Goal: Task Accomplishment & Management: Manage account settings

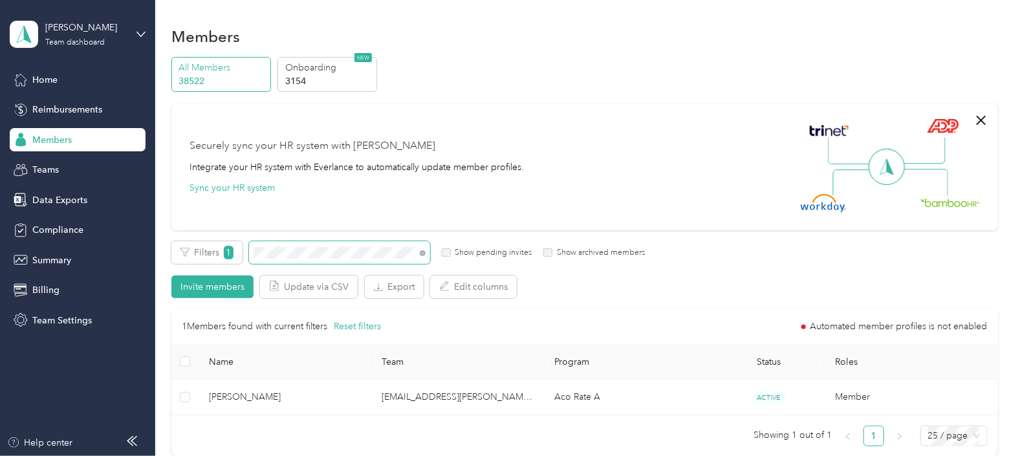
scroll to position [45, 0]
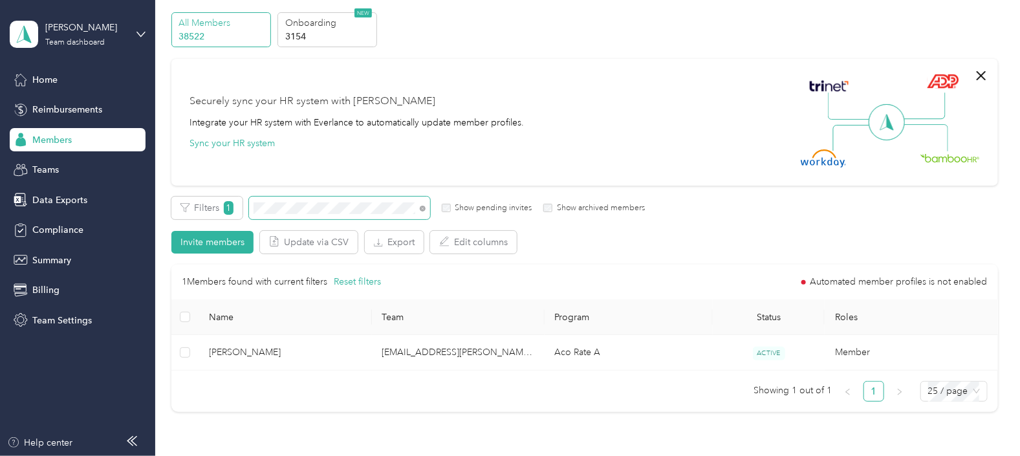
click at [272, 213] on span at bounding box center [339, 208] width 181 height 23
click at [244, 212] on div "Filters 1 Show pending invites Show archived members" at bounding box center [407, 208] width 473 height 23
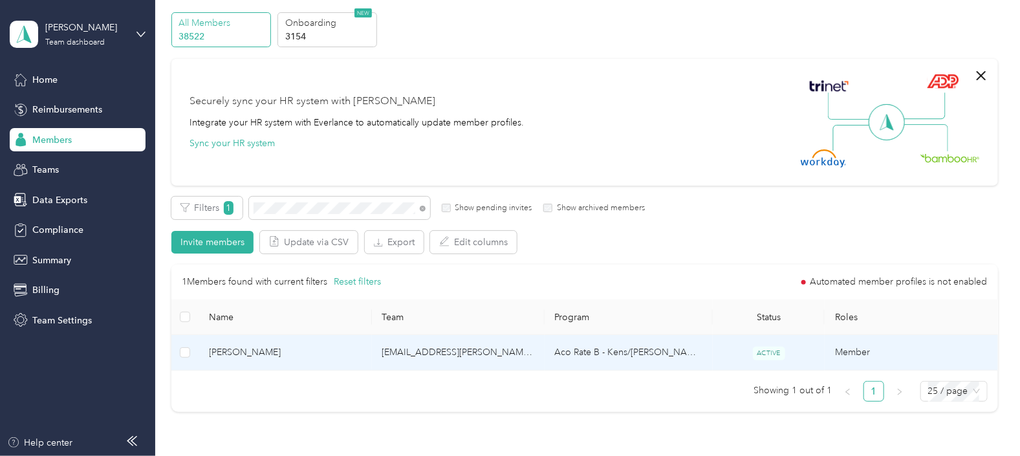
click at [519, 360] on td "[EMAIL_ADDRESS][PERSON_NAME][DOMAIN_NAME]" at bounding box center [458, 353] width 173 height 36
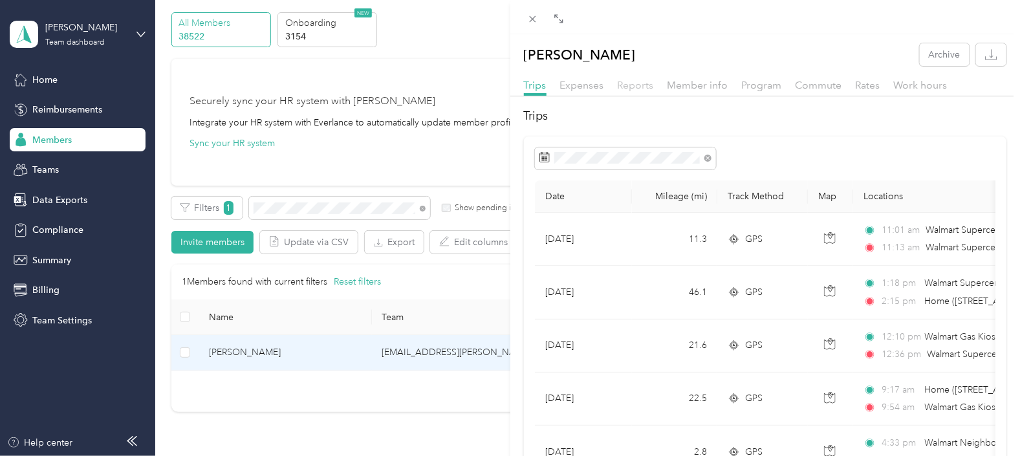
click at [636, 87] on span "Reports" at bounding box center [636, 85] width 36 height 12
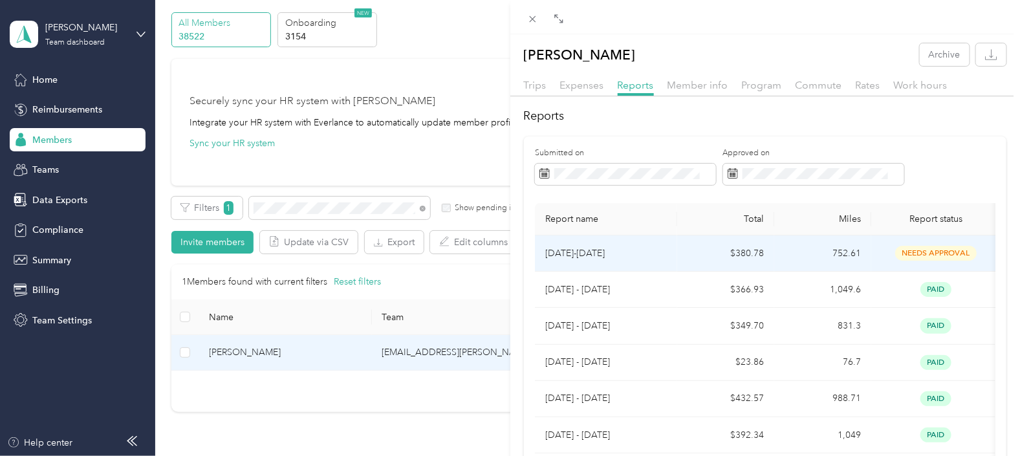
scroll to position [80, 0]
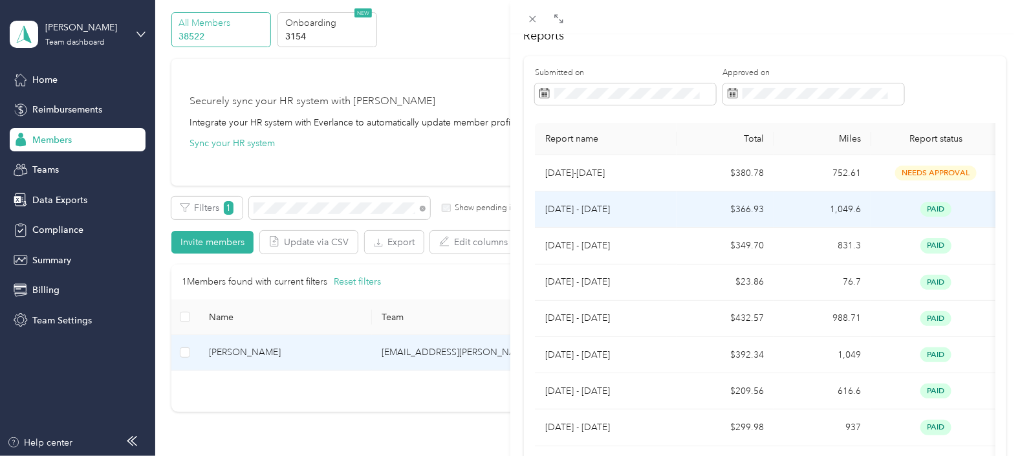
click at [699, 212] on td "$366.93" at bounding box center [725, 209] width 97 height 36
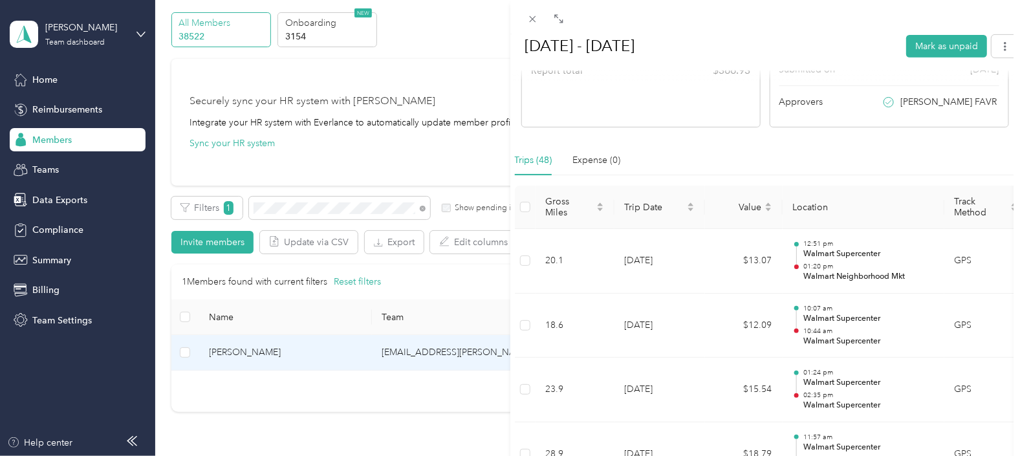
scroll to position [0, 0]
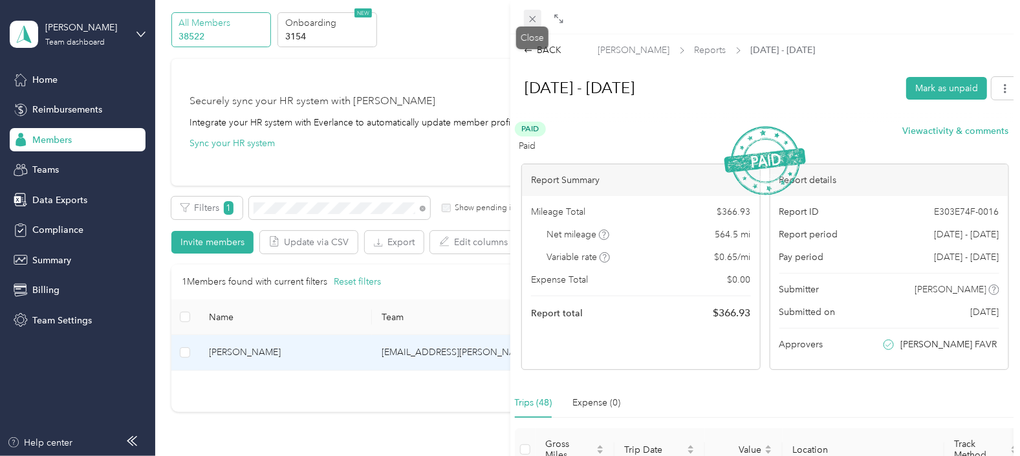
click at [529, 19] on icon at bounding box center [532, 19] width 11 height 11
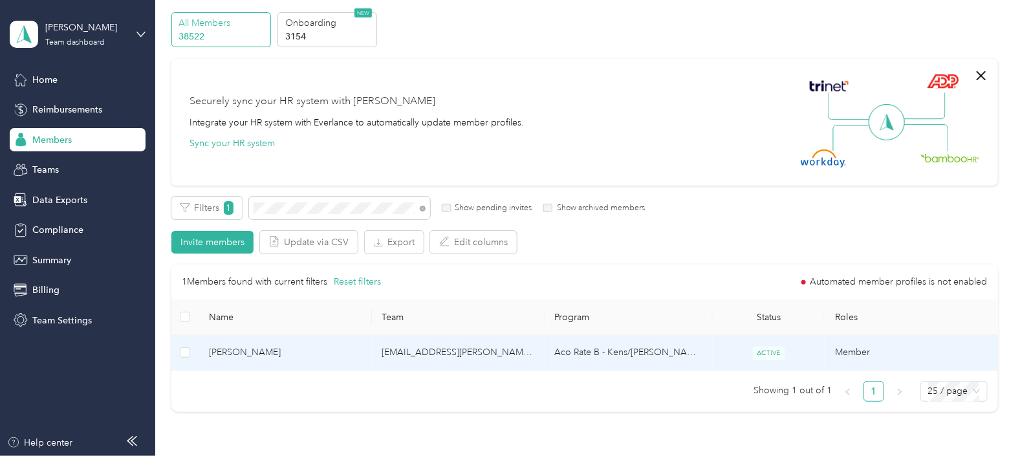
click at [675, 347] on td "Aco Rate B - Kens/[PERSON_NAME]" at bounding box center [629, 353] width 168 height 36
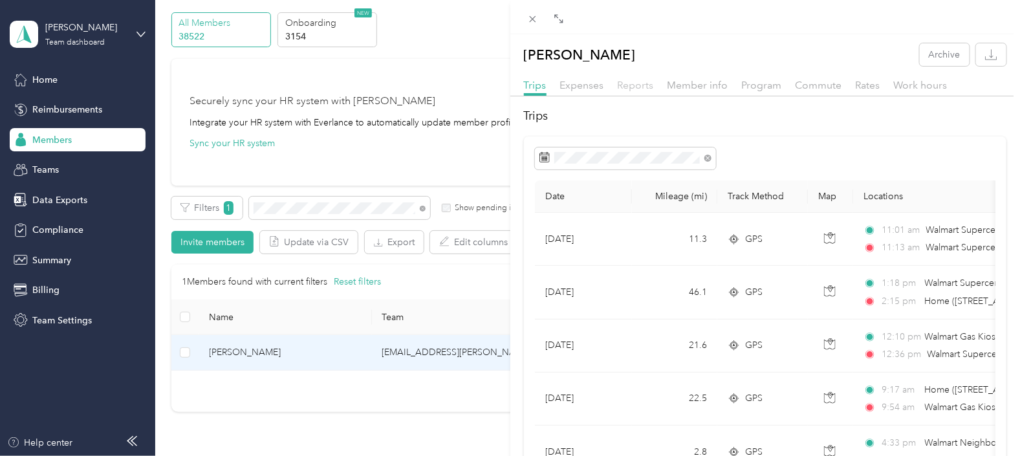
click at [647, 83] on span "Reports" at bounding box center [636, 85] width 36 height 12
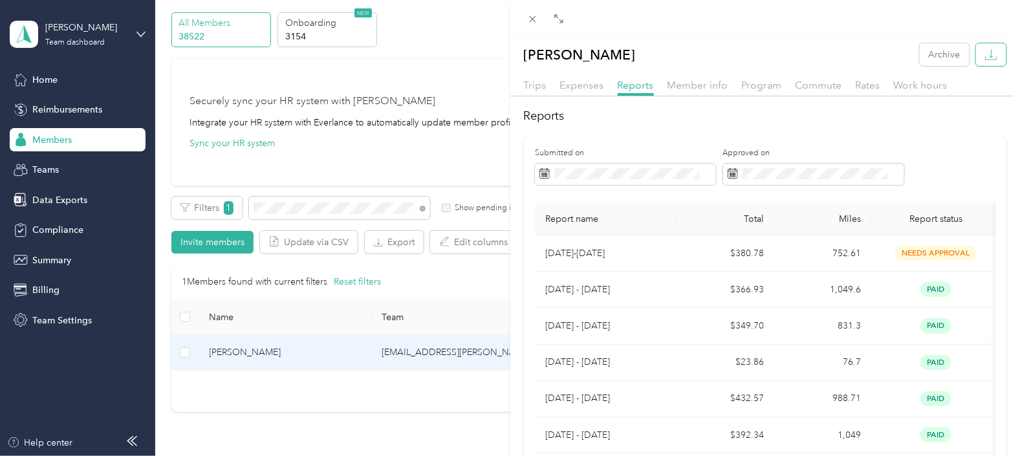
click at [985, 58] on icon "button" at bounding box center [991, 55] width 12 height 12
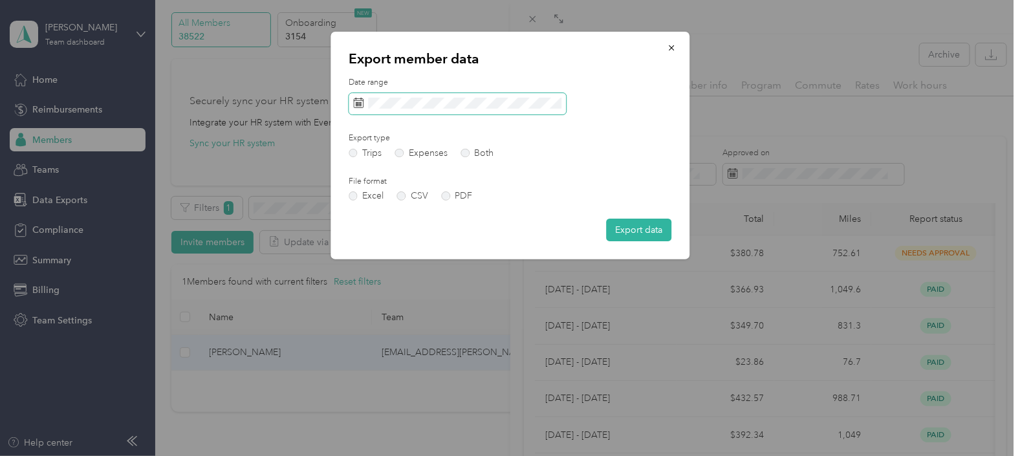
click at [362, 103] on icon at bounding box center [358, 103] width 10 height 10
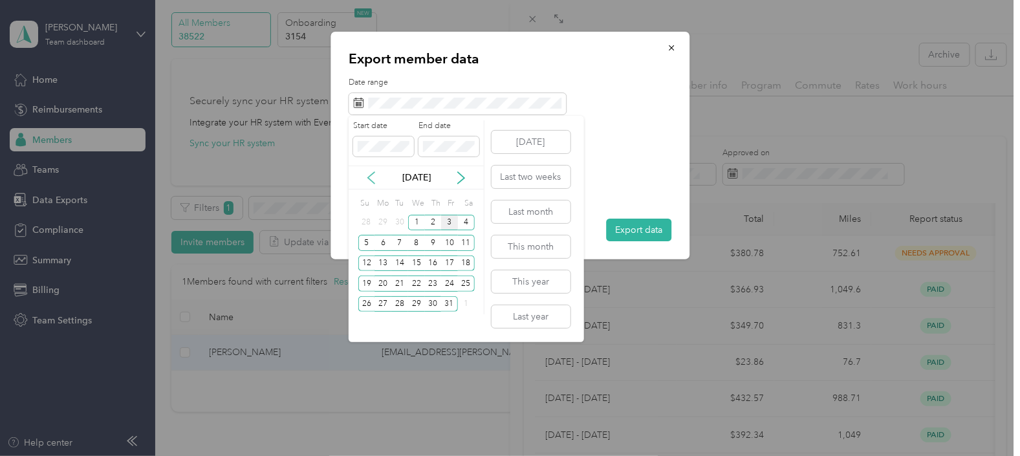
click at [371, 178] on icon at bounding box center [371, 177] width 13 height 13
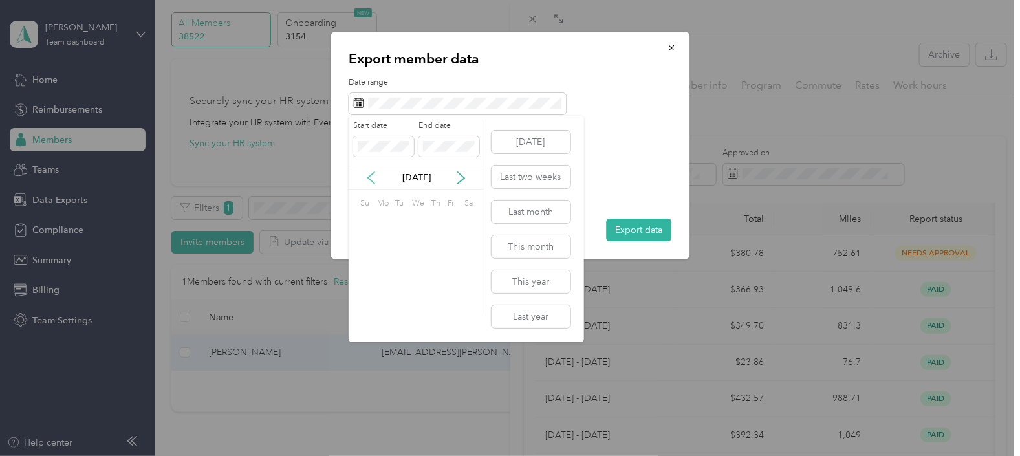
click at [371, 178] on icon at bounding box center [371, 177] width 13 height 13
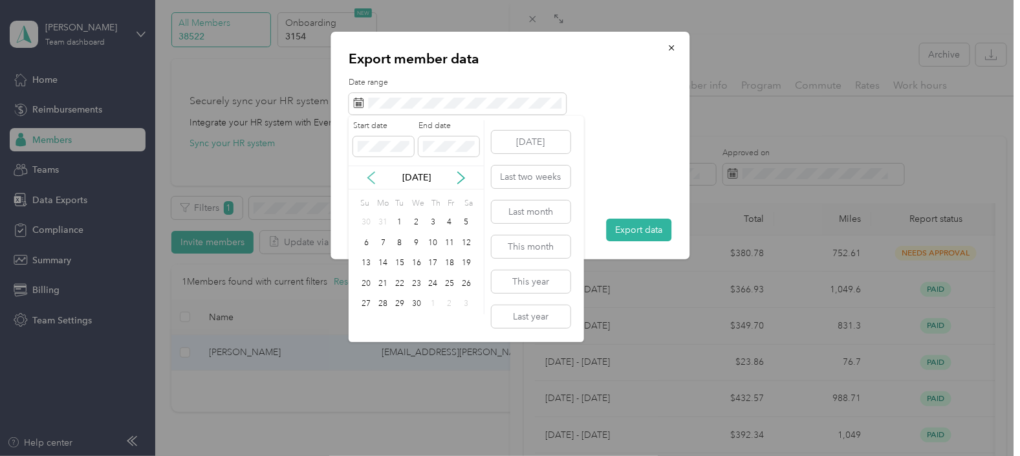
click at [371, 178] on icon at bounding box center [371, 177] width 13 height 13
click at [472, 223] on div "1" at bounding box center [466, 223] width 17 height 16
click at [369, 181] on icon at bounding box center [371, 177] width 13 height 13
click at [400, 307] on div "30" at bounding box center [399, 304] width 17 height 16
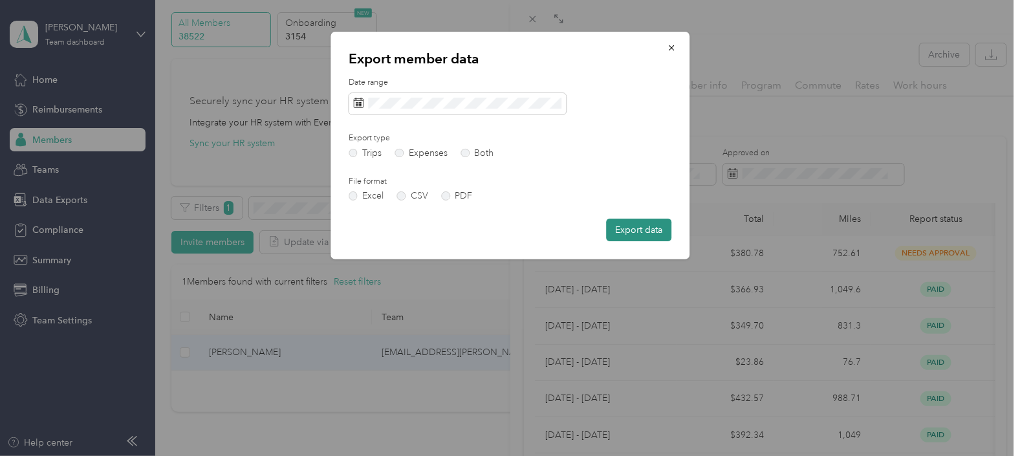
click at [638, 230] on button "Export data" at bounding box center [638, 230] width 65 height 23
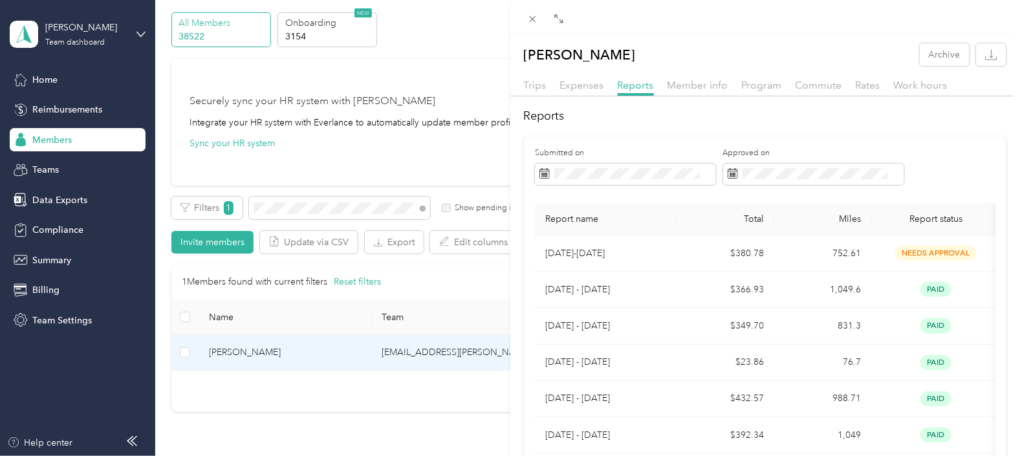
click at [959, 16] on div at bounding box center [765, 17] width 510 height 34
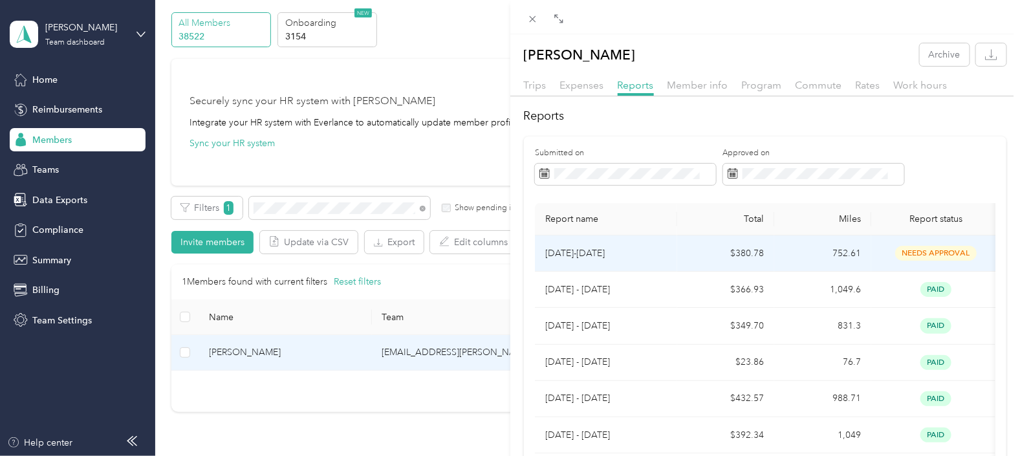
click at [666, 257] on p "[DATE]-[DATE]" at bounding box center [606, 253] width 122 height 14
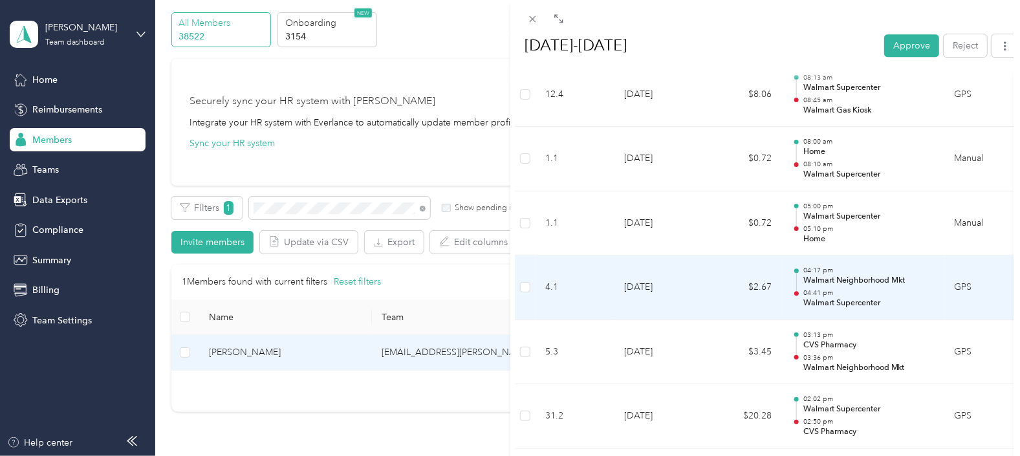
scroll to position [1779, 0]
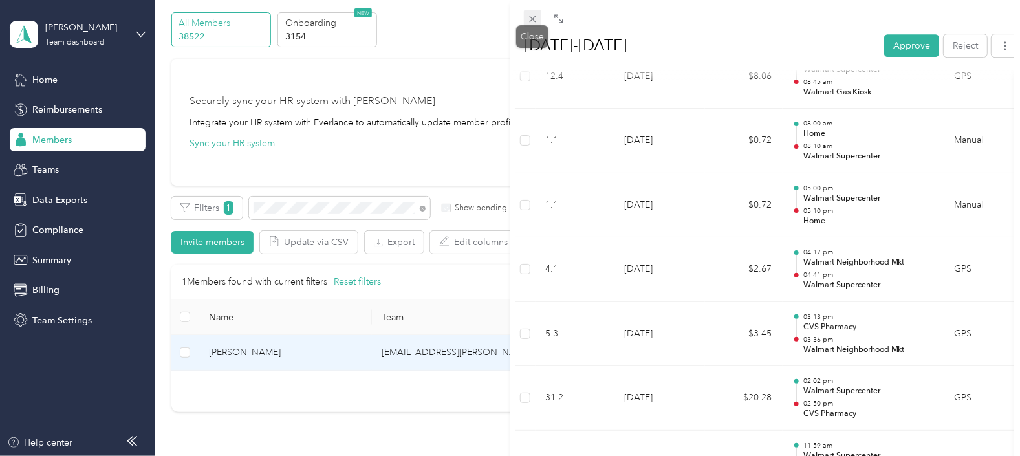
click at [534, 18] on icon at bounding box center [532, 19] width 11 height 11
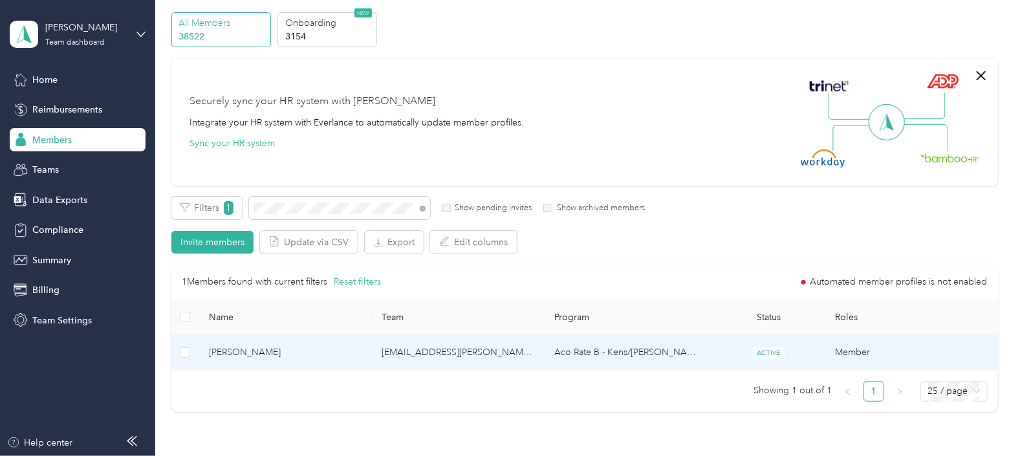
click at [466, 353] on td "[EMAIL_ADDRESS][PERSON_NAME][DOMAIN_NAME]" at bounding box center [458, 353] width 173 height 36
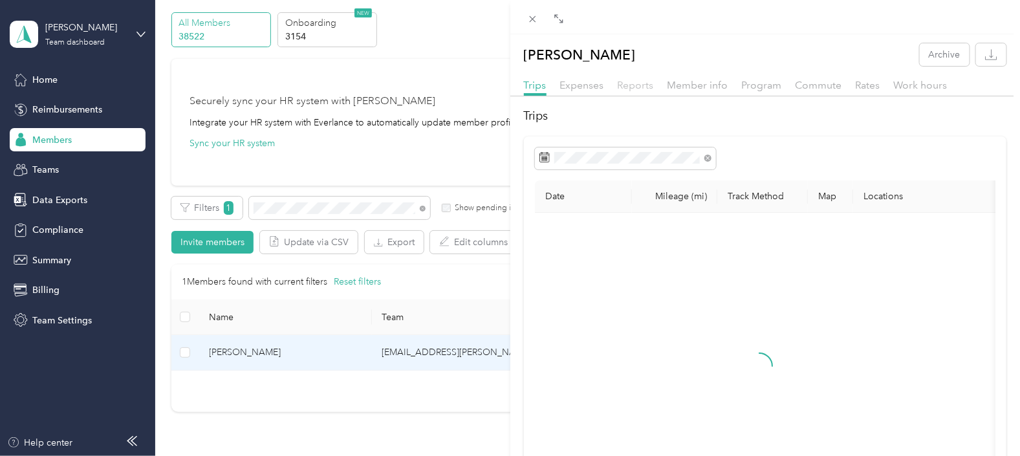
click at [640, 85] on span "Reports" at bounding box center [636, 85] width 36 height 12
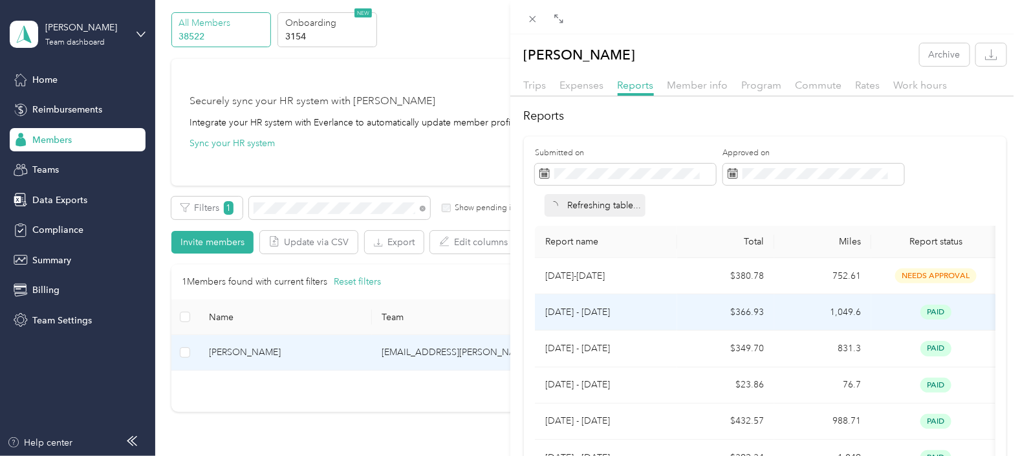
click at [646, 314] on p "[DATE] - [DATE]" at bounding box center [606, 312] width 122 height 14
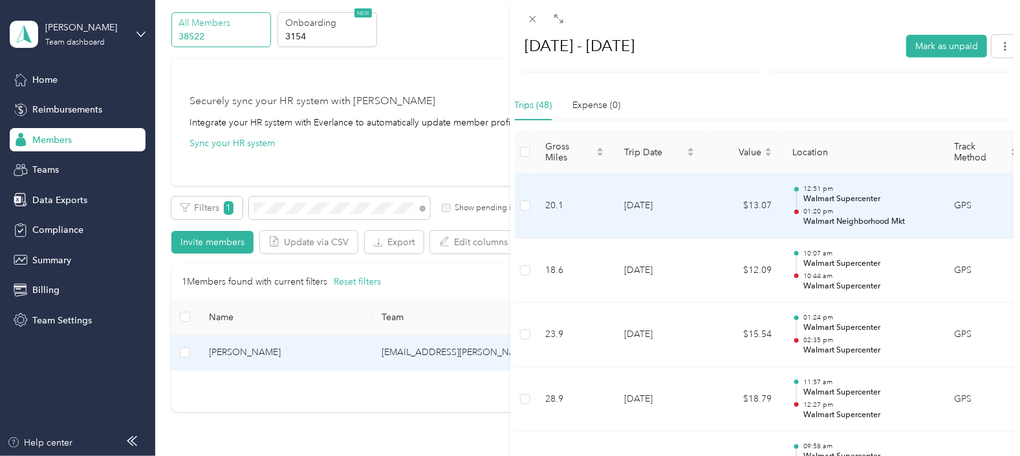
scroll to position [323, 0]
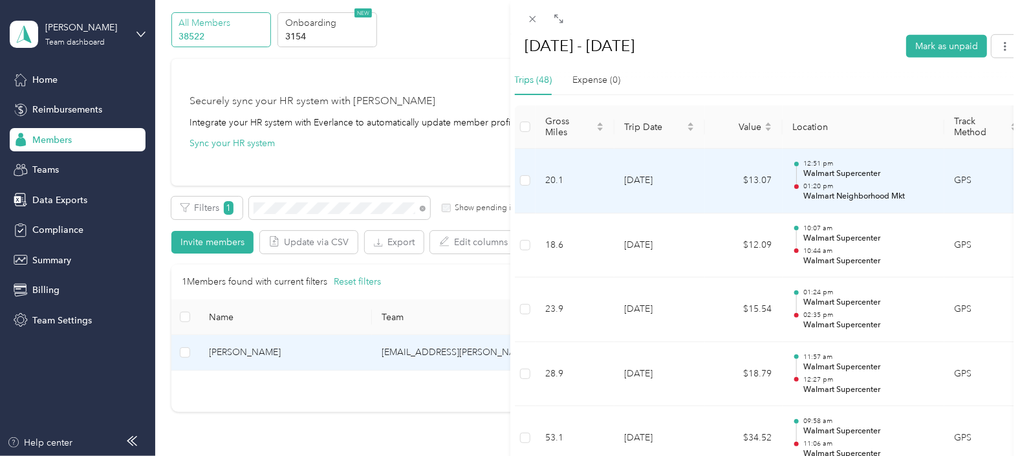
click at [613, 182] on td "20.1" at bounding box center [575, 181] width 79 height 65
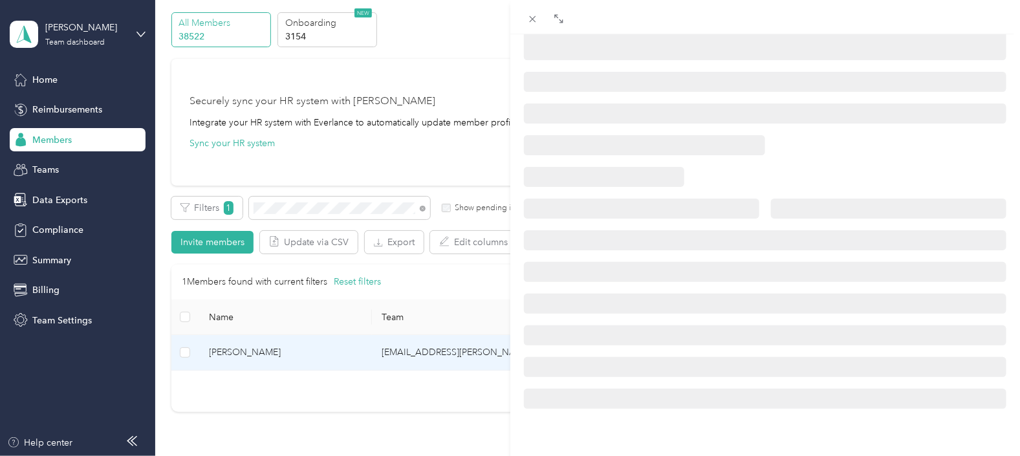
scroll to position [292, 0]
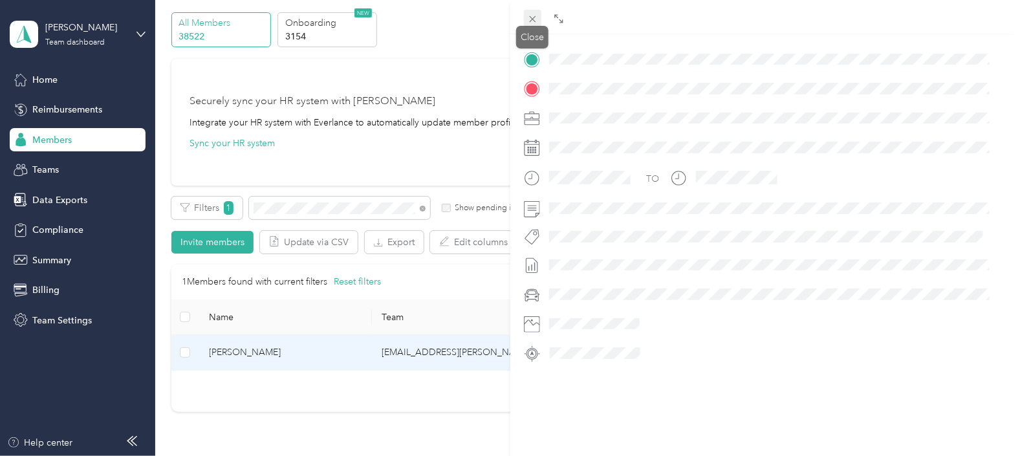
click at [532, 20] on icon at bounding box center [532, 19] width 11 height 11
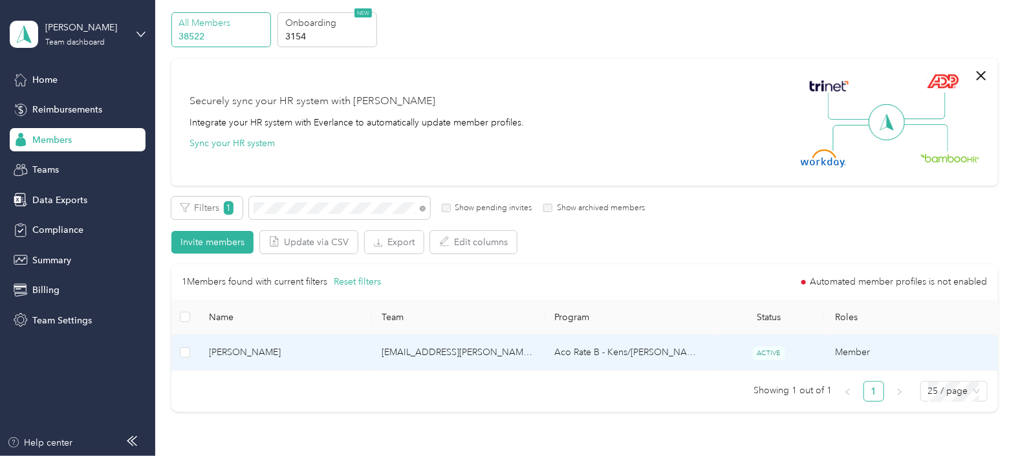
click at [687, 344] on td "Aco Rate B - Kens/[PERSON_NAME]" at bounding box center [629, 353] width 168 height 36
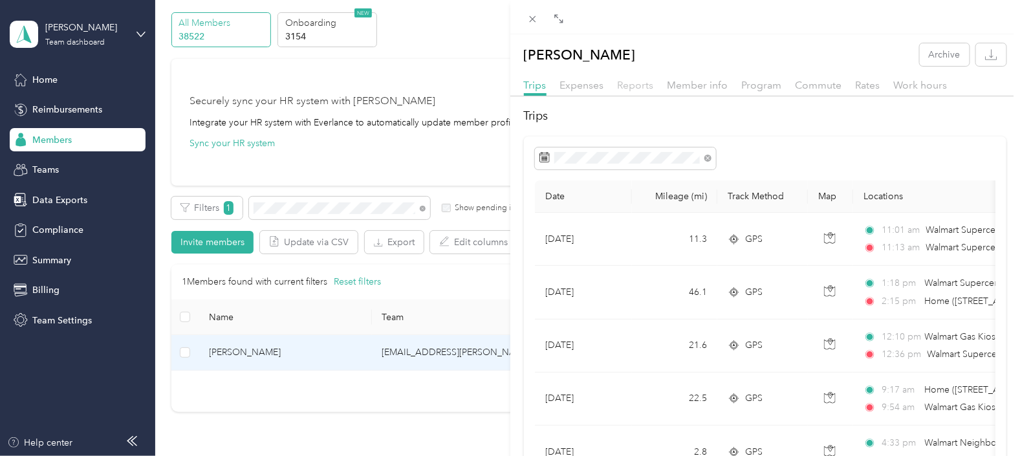
click at [636, 88] on span "Reports" at bounding box center [636, 85] width 36 height 12
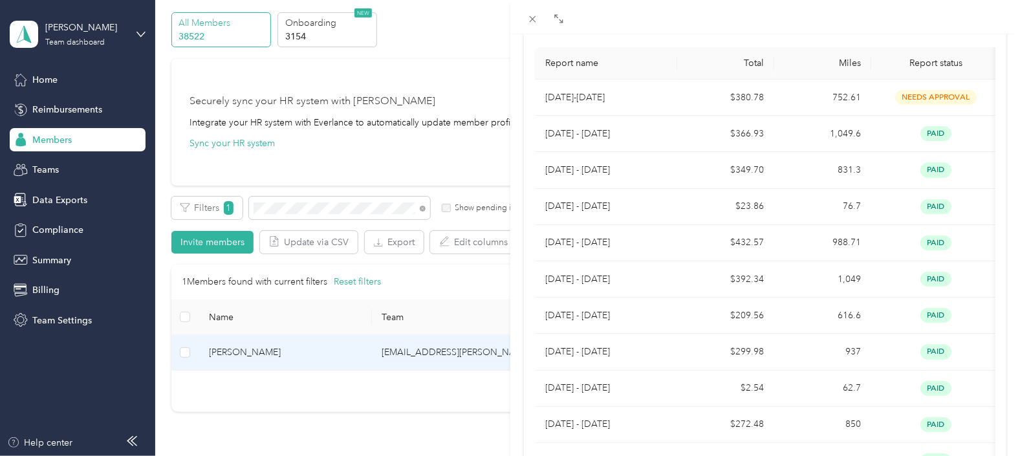
scroll to position [161, 0]
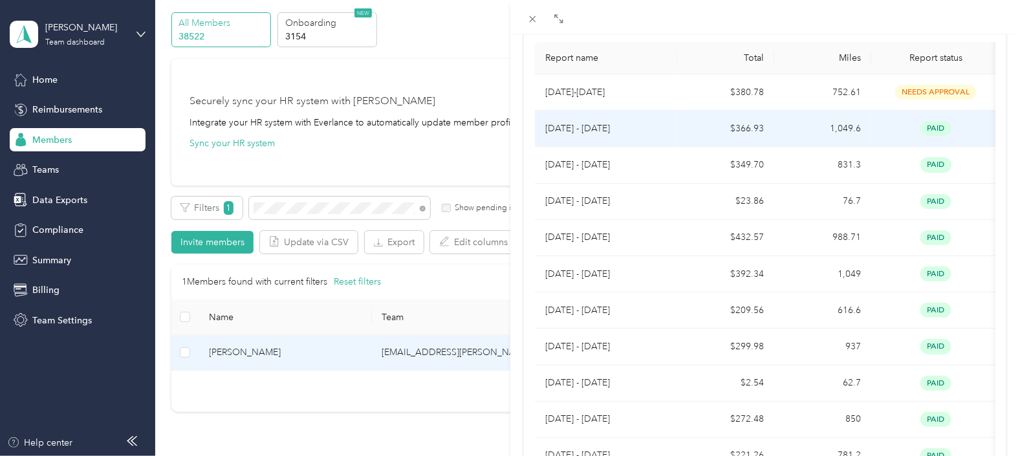
click at [690, 129] on td "$366.93" at bounding box center [725, 129] width 97 height 36
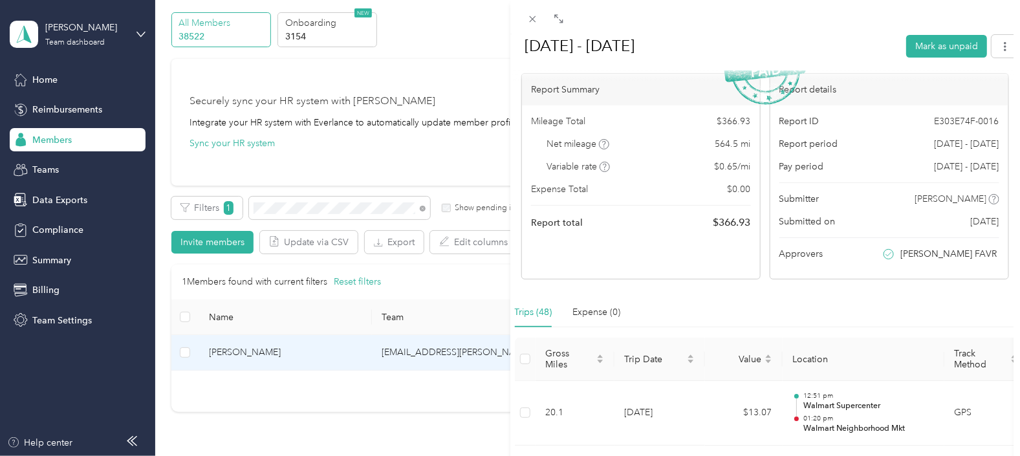
scroll to position [0, 0]
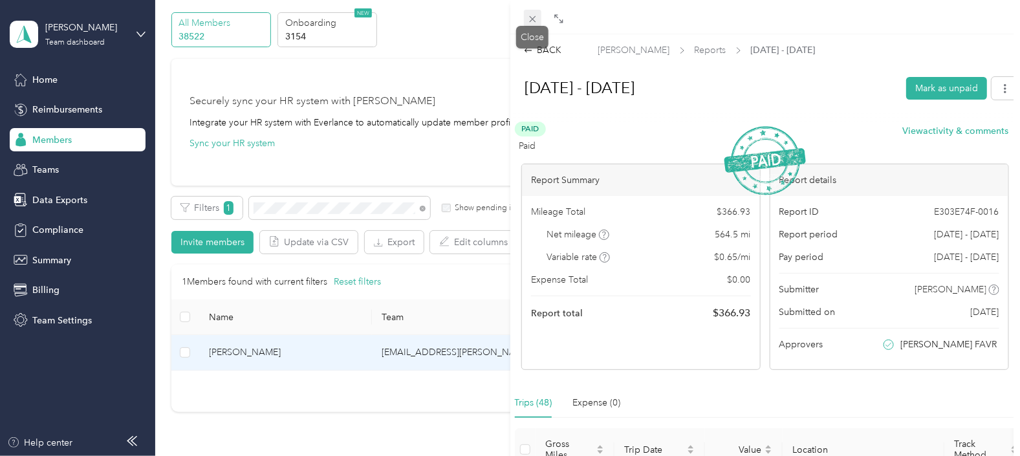
click at [534, 20] on icon at bounding box center [532, 19] width 6 height 6
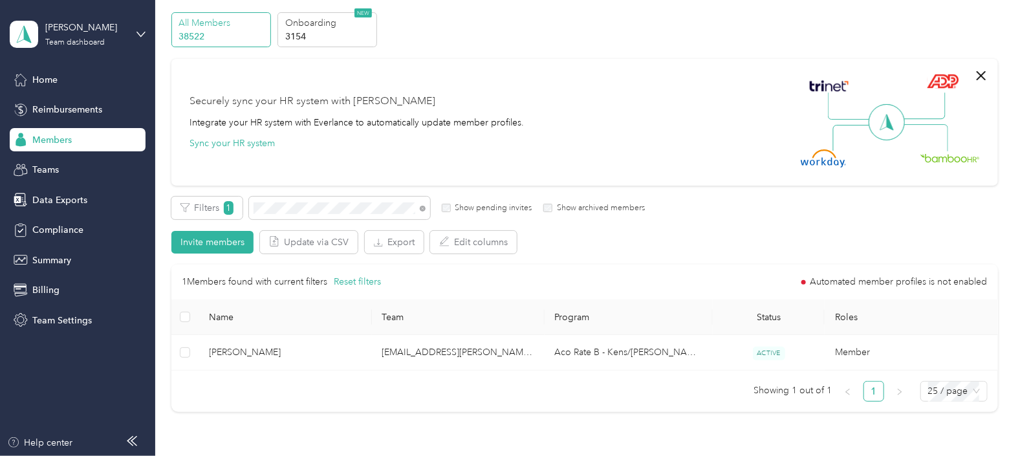
click at [547, 372] on div "1 Members found with current filters Reset filters Automated member profiles is…" at bounding box center [584, 333] width 827 height 137
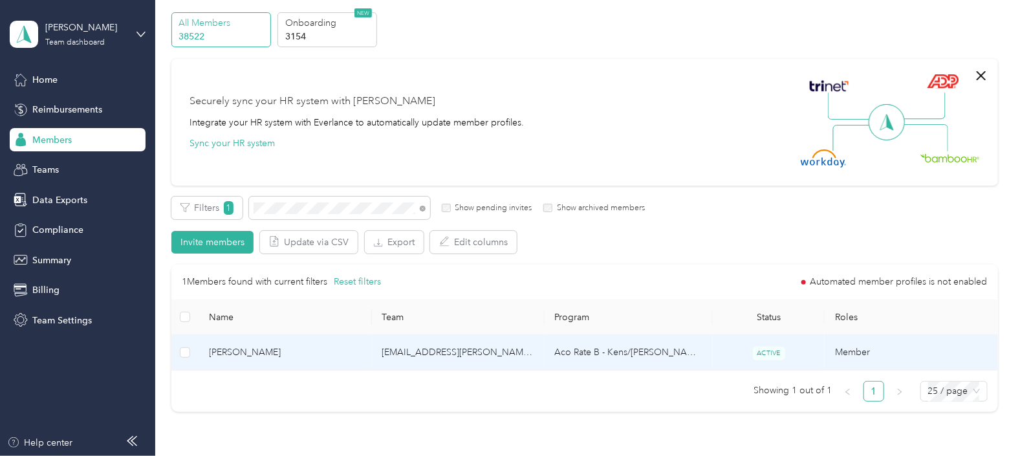
click at [546, 356] on td "Aco Rate B - Kens/[PERSON_NAME]" at bounding box center [629, 353] width 168 height 36
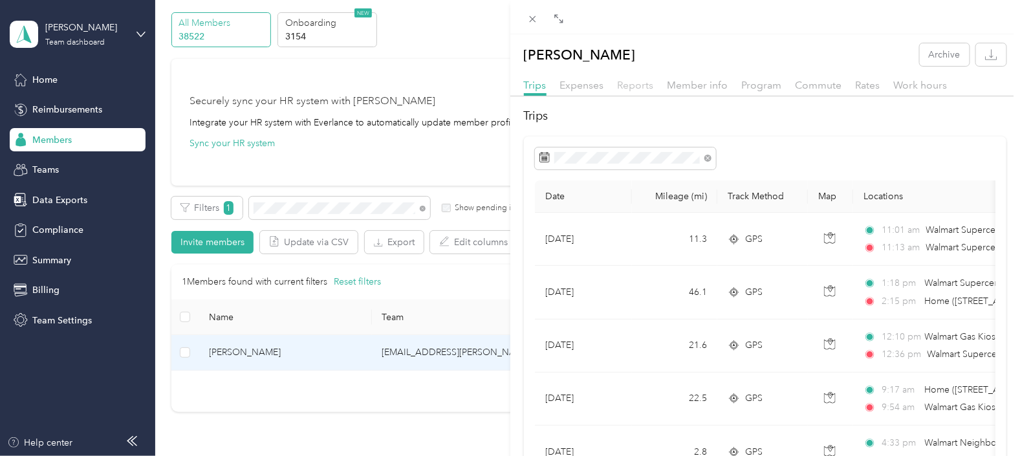
click at [634, 85] on span "Reports" at bounding box center [636, 85] width 36 height 12
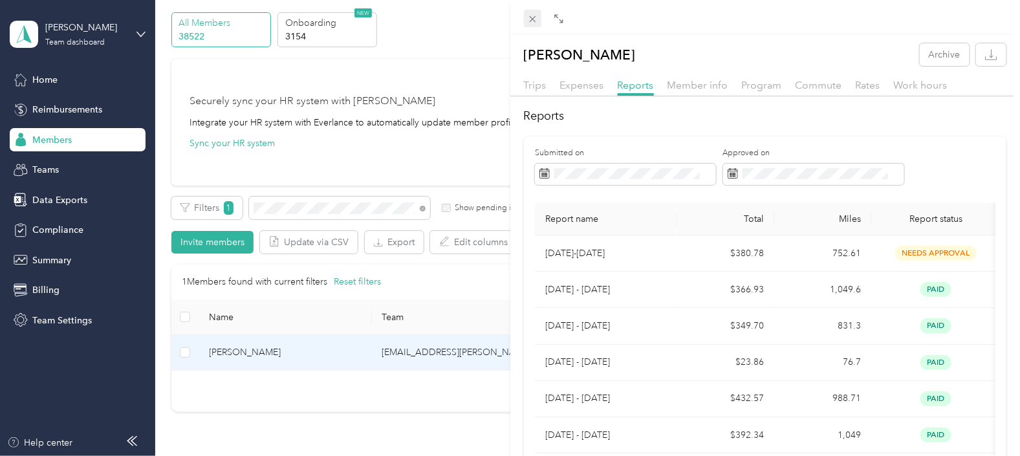
click at [534, 22] on icon at bounding box center [532, 19] width 11 height 11
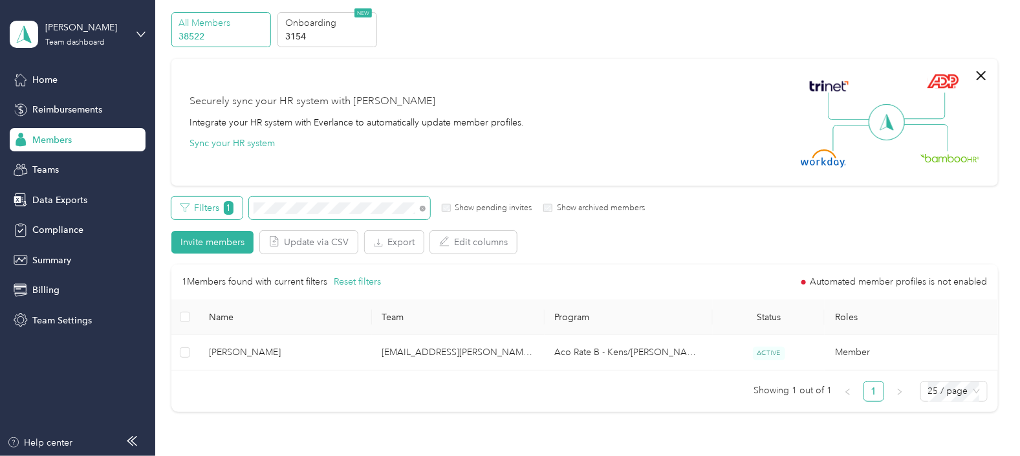
click at [222, 213] on div "Filters 1 Show pending invites Show archived members" at bounding box center [407, 208] width 473 height 23
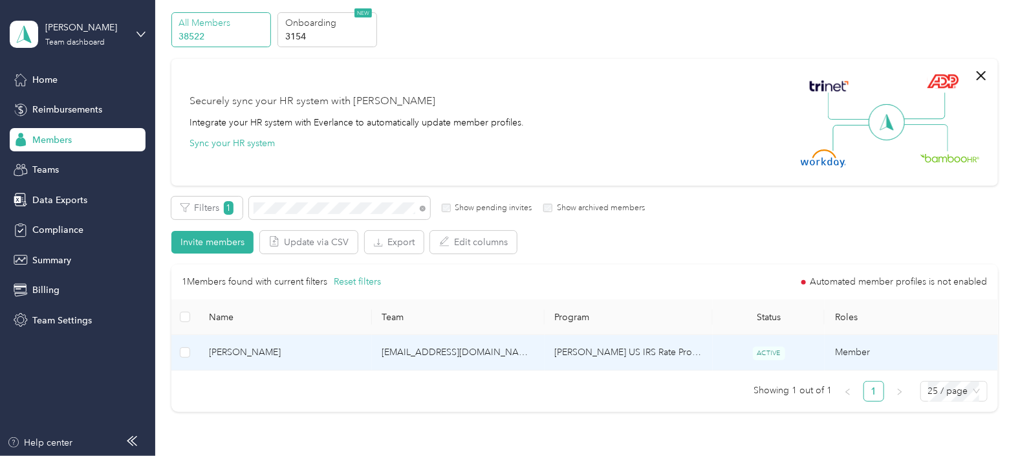
click at [537, 353] on td "[EMAIL_ADDRESS][DOMAIN_NAME]" at bounding box center [458, 353] width 173 height 36
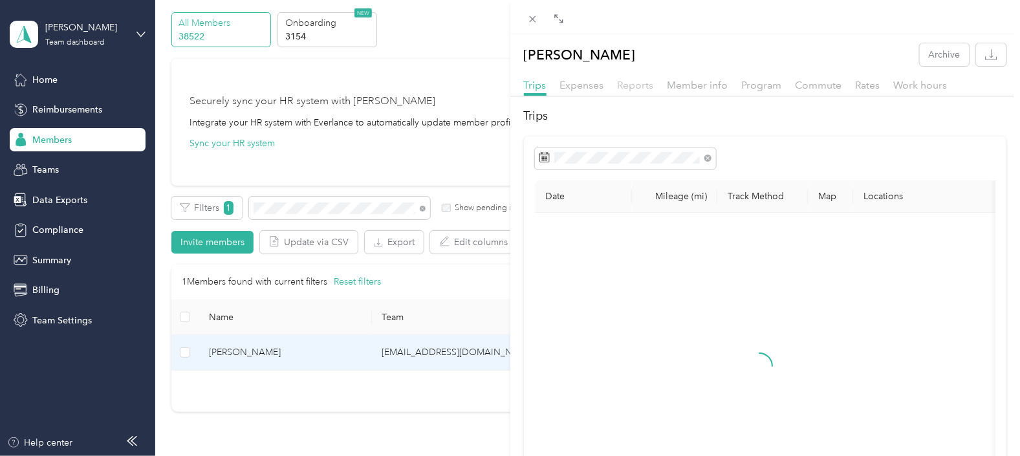
click at [641, 81] on span "Reports" at bounding box center [636, 85] width 36 height 12
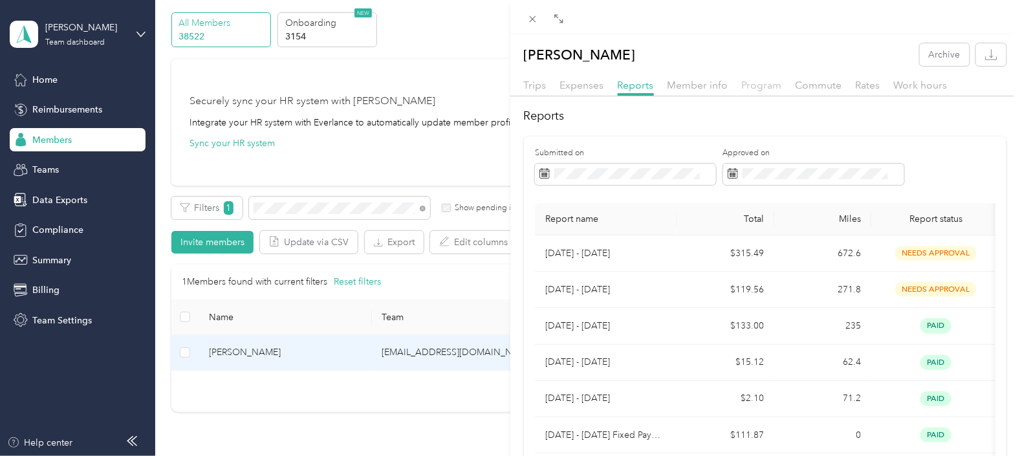
click at [753, 85] on span "Program" at bounding box center [762, 85] width 40 height 12
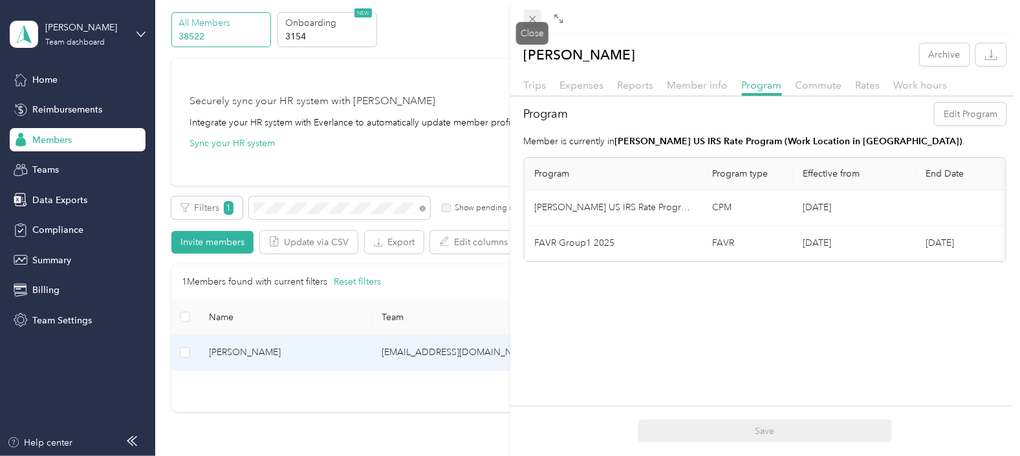
click at [531, 16] on icon at bounding box center [532, 19] width 11 height 11
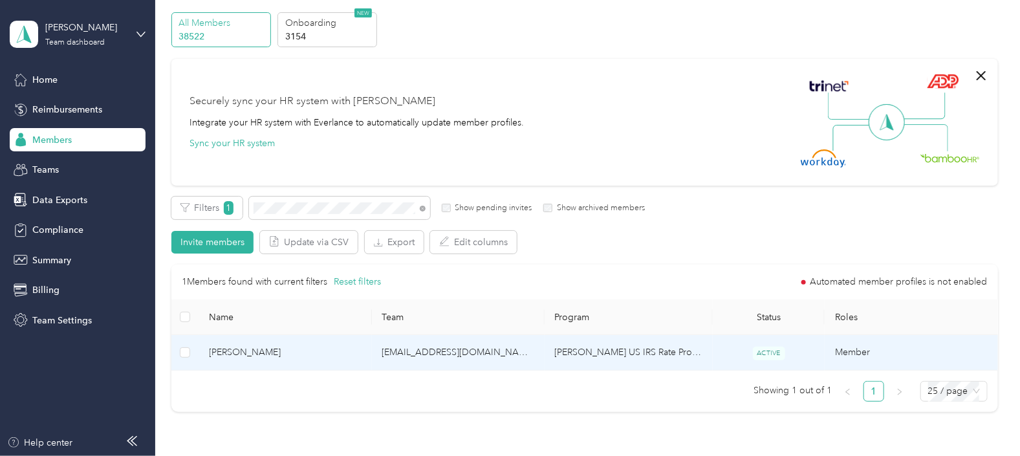
click at [713, 358] on td "ACTIVE" at bounding box center [769, 353] width 113 height 36
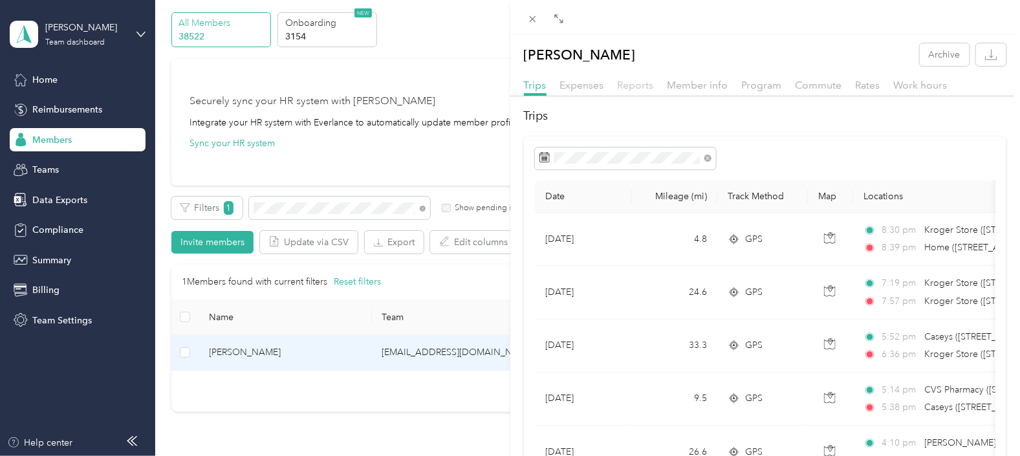
click at [644, 84] on span "Reports" at bounding box center [636, 85] width 36 height 12
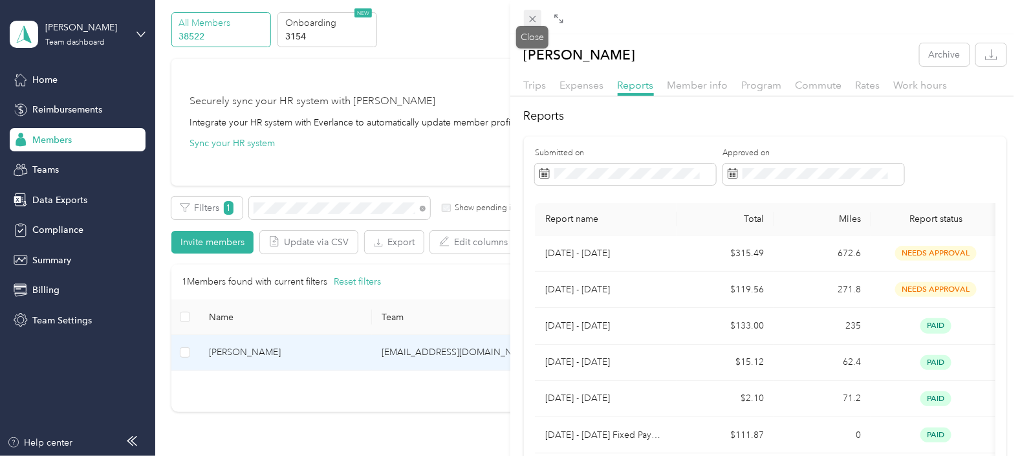
click at [538, 19] on icon at bounding box center [532, 19] width 11 height 11
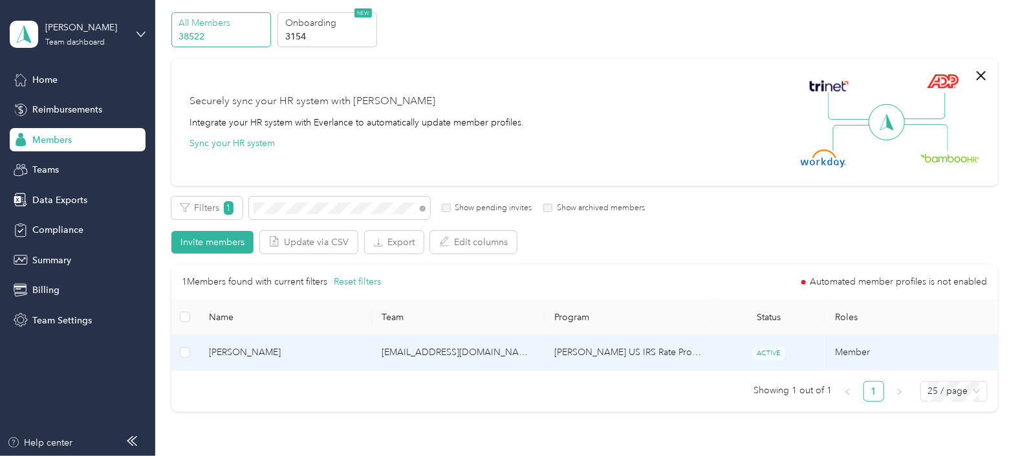
click at [517, 358] on td "[EMAIL_ADDRESS][DOMAIN_NAME]" at bounding box center [458, 353] width 173 height 36
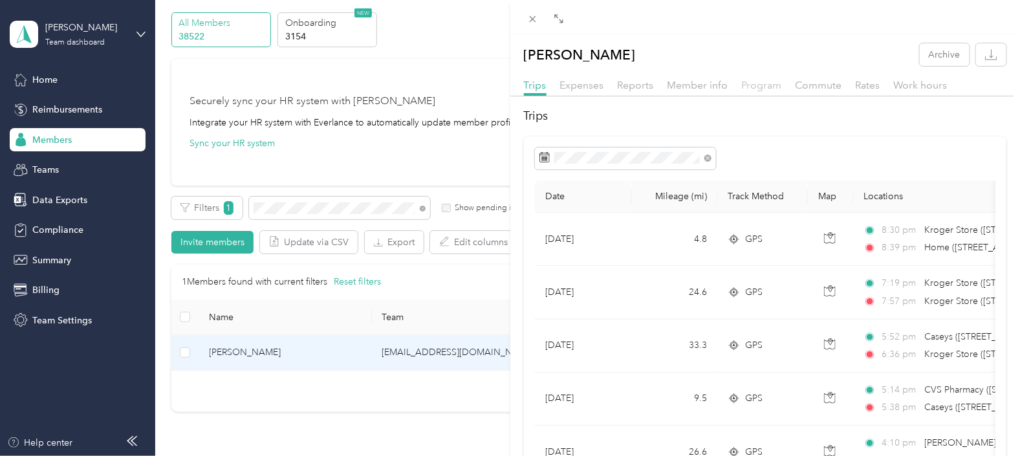
click at [759, 88] on span "Program" at bounding box center [762, 85] width 40 height 12
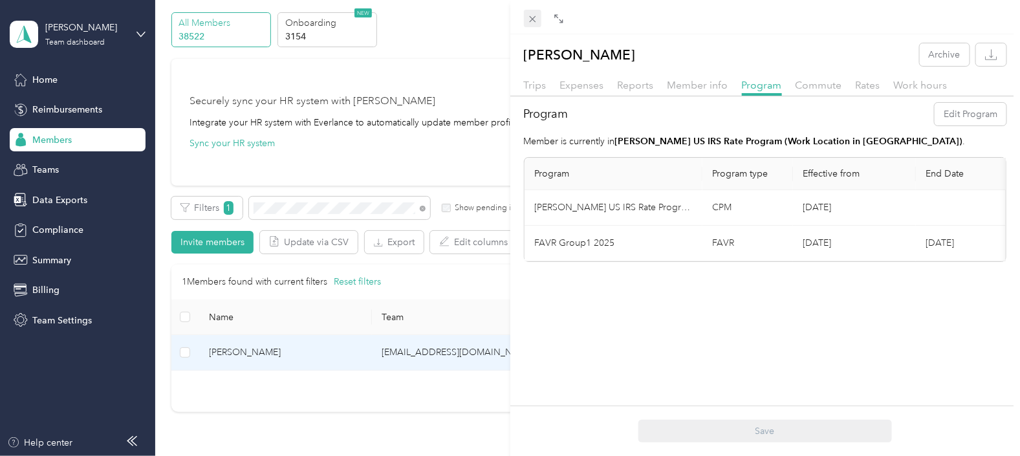
click at [537, 17] on icon at bounding box center [532, 19] width 11 height 11
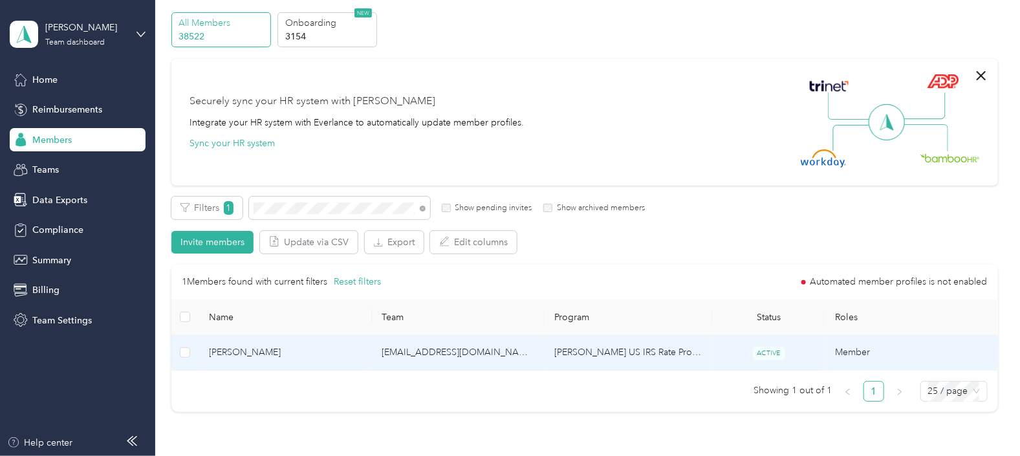
click at [582, 345] on td "[PERSON_NAME] US IRS Rate Program (Work Location in [GEOGRAPHIC_DATA])" at bounding box center [629, 353] width 168 height 36
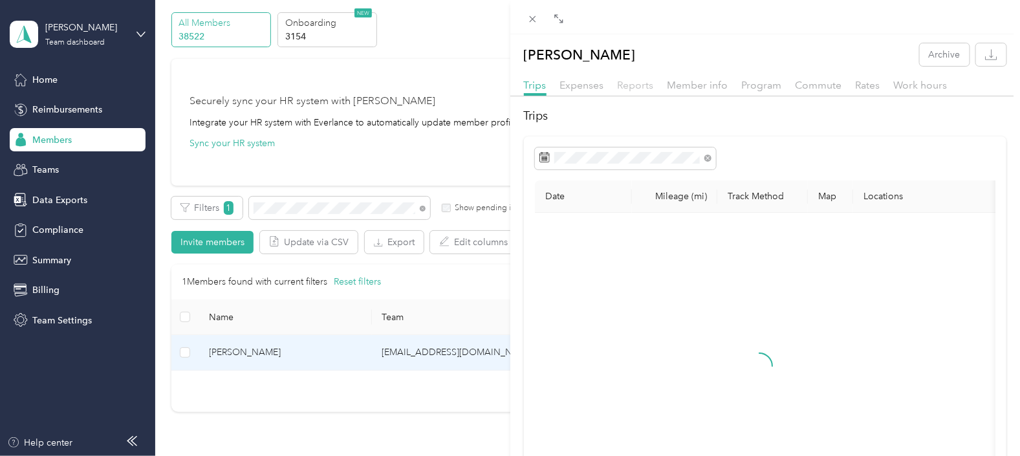
click at [627, 83] on span "Reports" at bounding box center [636, 85] width 36 height 12
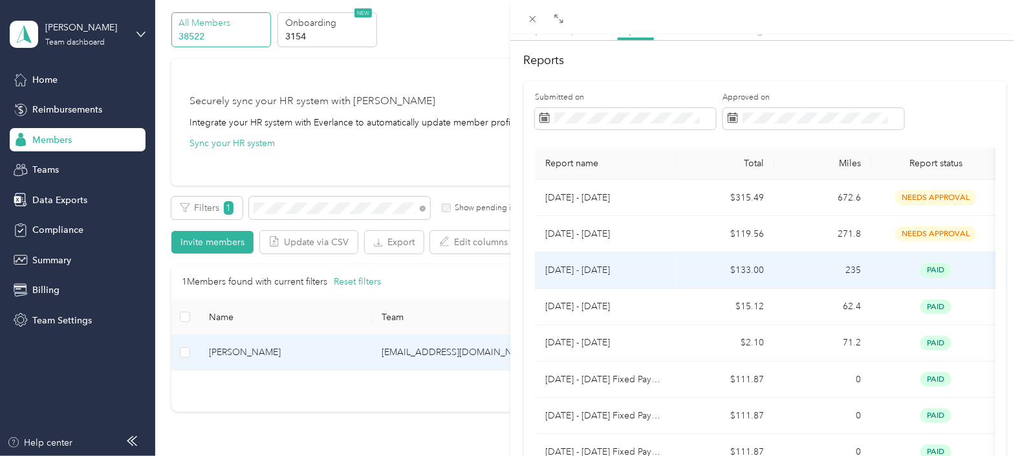
scroll to position [80, 0]
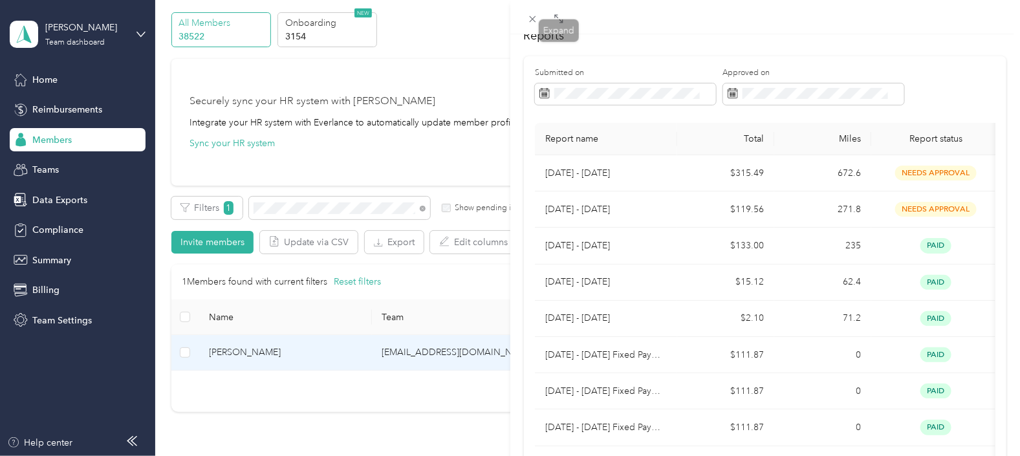
click at [530, 23] on icon at bounding box center [532, 19] width 11 height 11
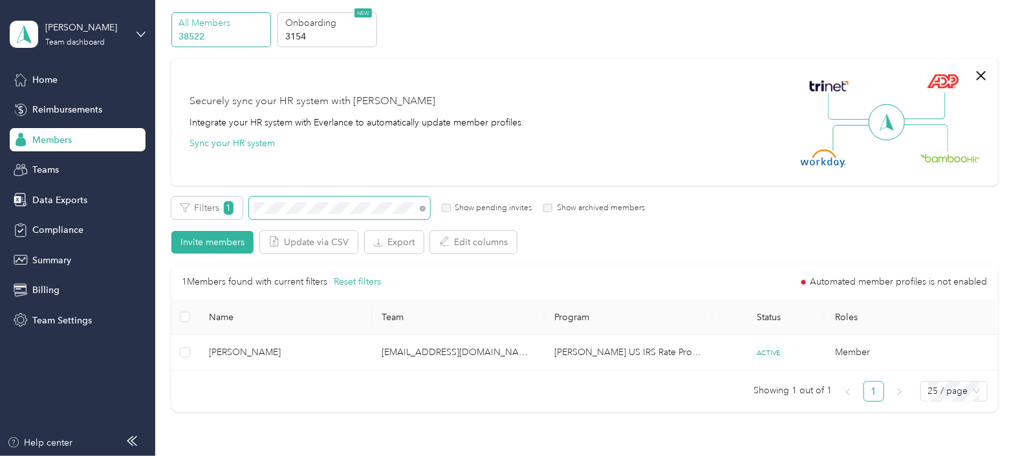
click at [244, 220] on div "Filters 1 Show pending invites Show archived members Invite members Update via …" at bounding box center [584, 225] width 827 height 57
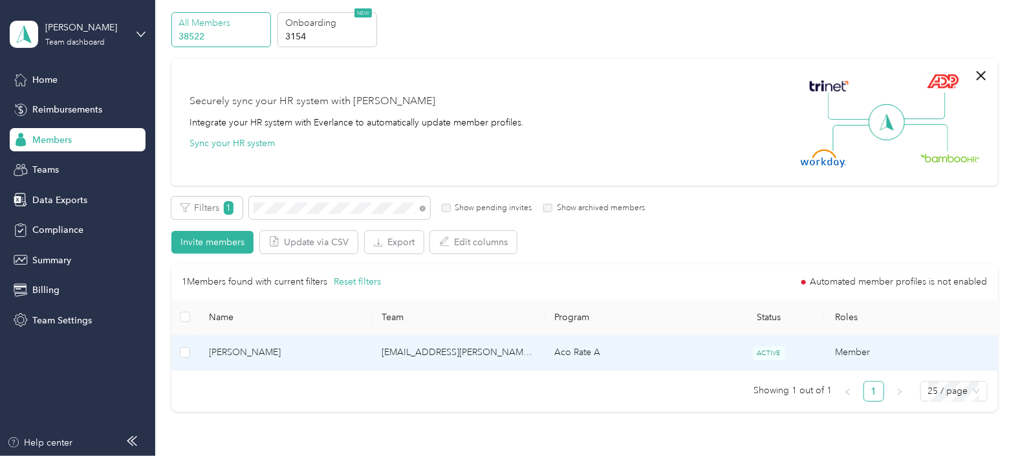
click at [655, 351] on td "Aco Rate A" at bounding box center [629, 353] width 168 height 36
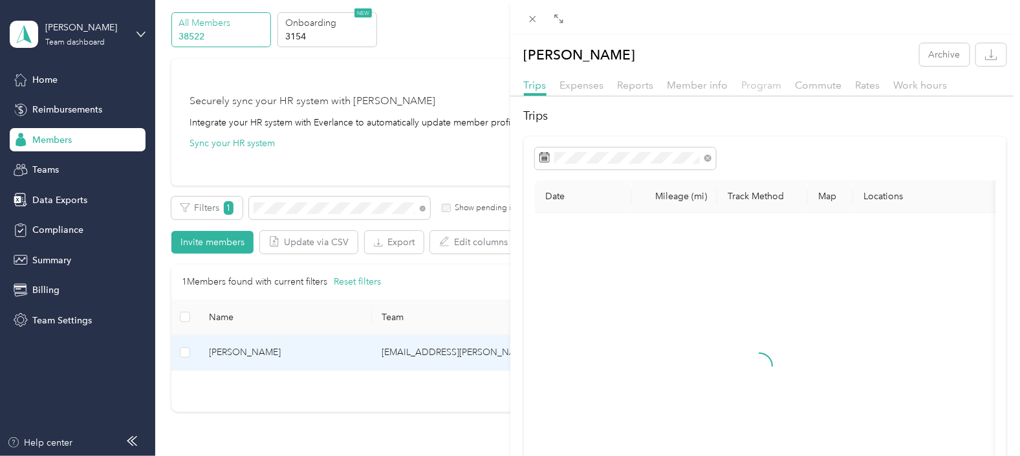
click at [759, 84] on span "Program" at bounding box center [762, 85] width 40 height 12
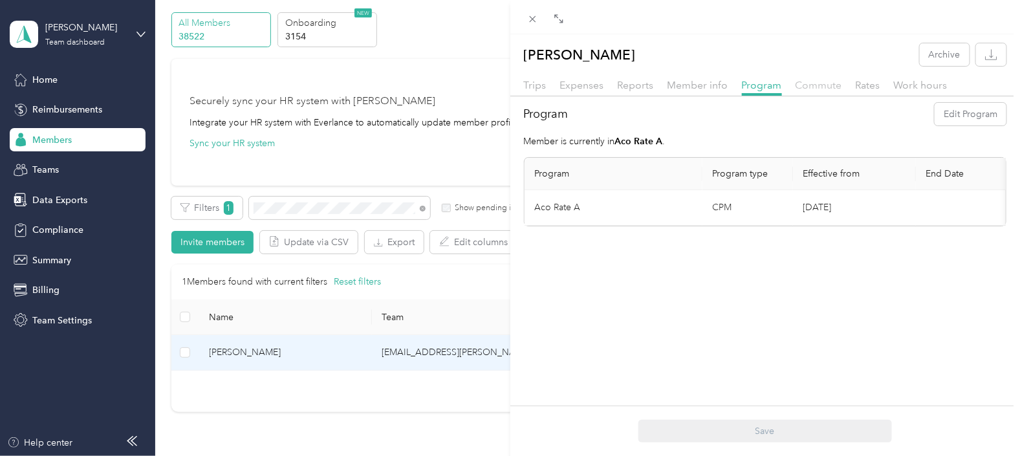
click at [818, 82] on span "Commute" at bounding box center [819, 85] width 47 height 12
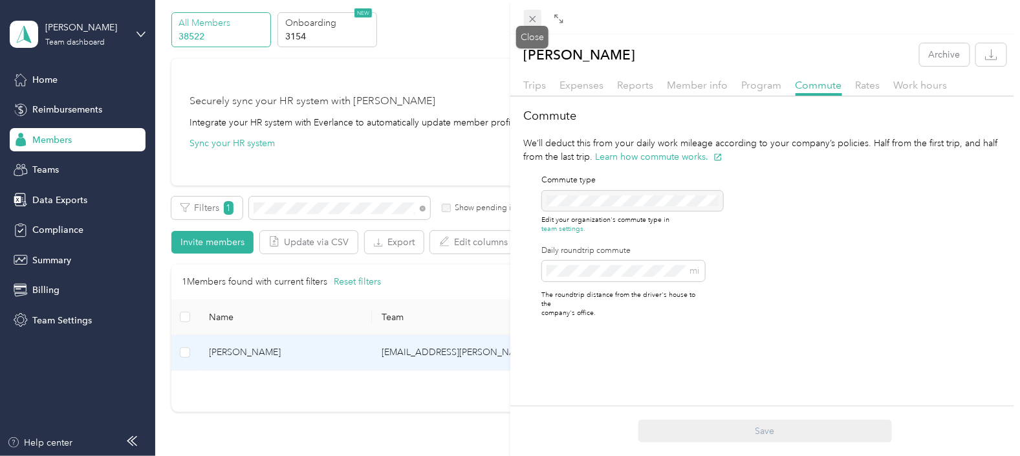
click at [527, 19] on icon at bounding box center [532, 19] width 11 height 11
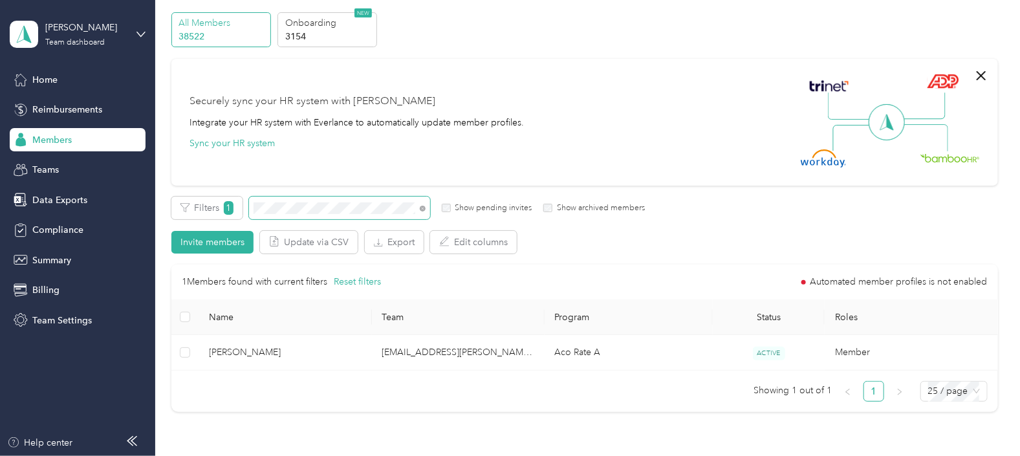
click at [246, 213] on div "Filters 1 Show pending invites Show archived members" at bounding box center [407, 208] width 473 height 23
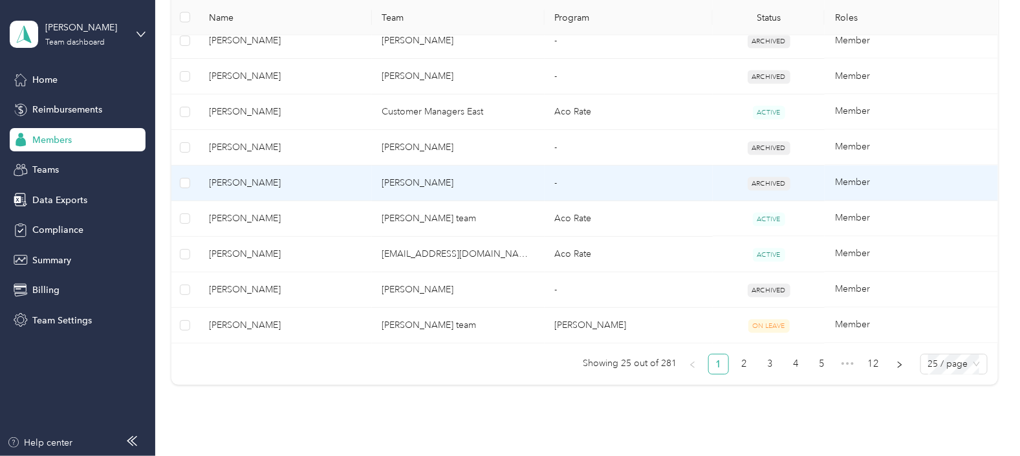
scroll to position [995, 0]
